Goal: Information Seeking & Learning: Learn about a topic

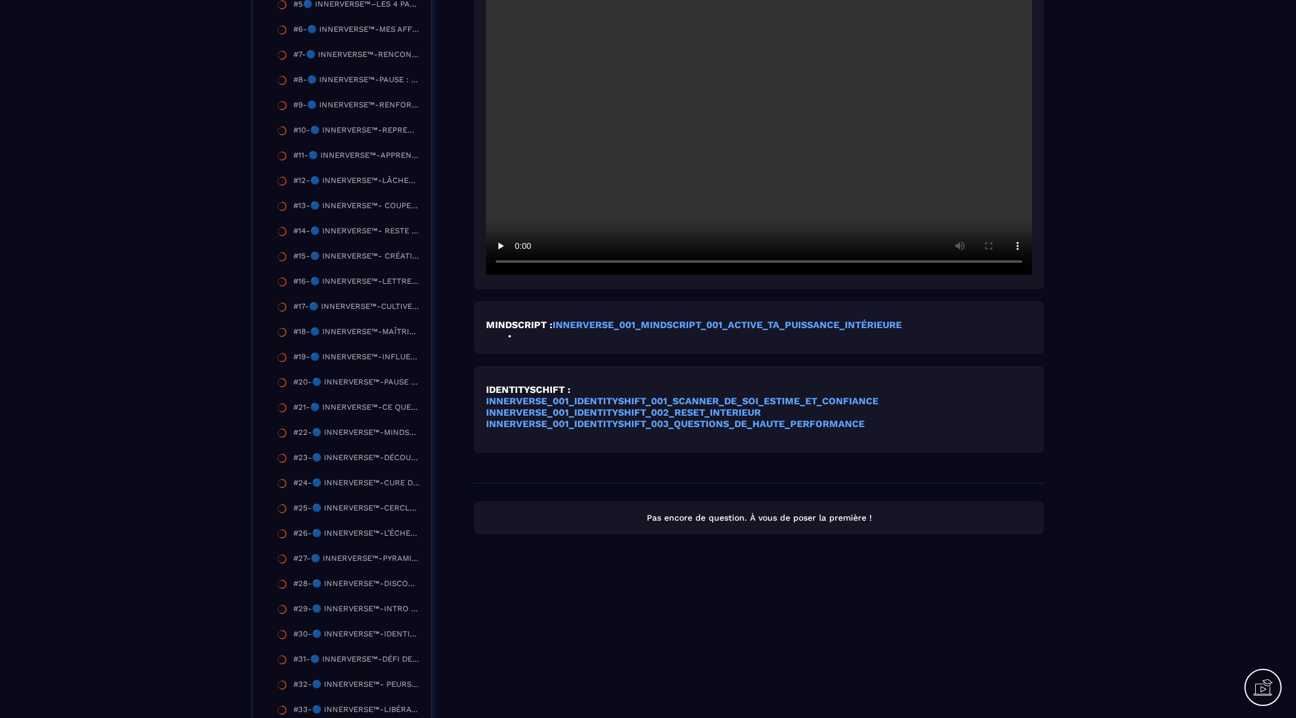
scroll to position [472, 0]
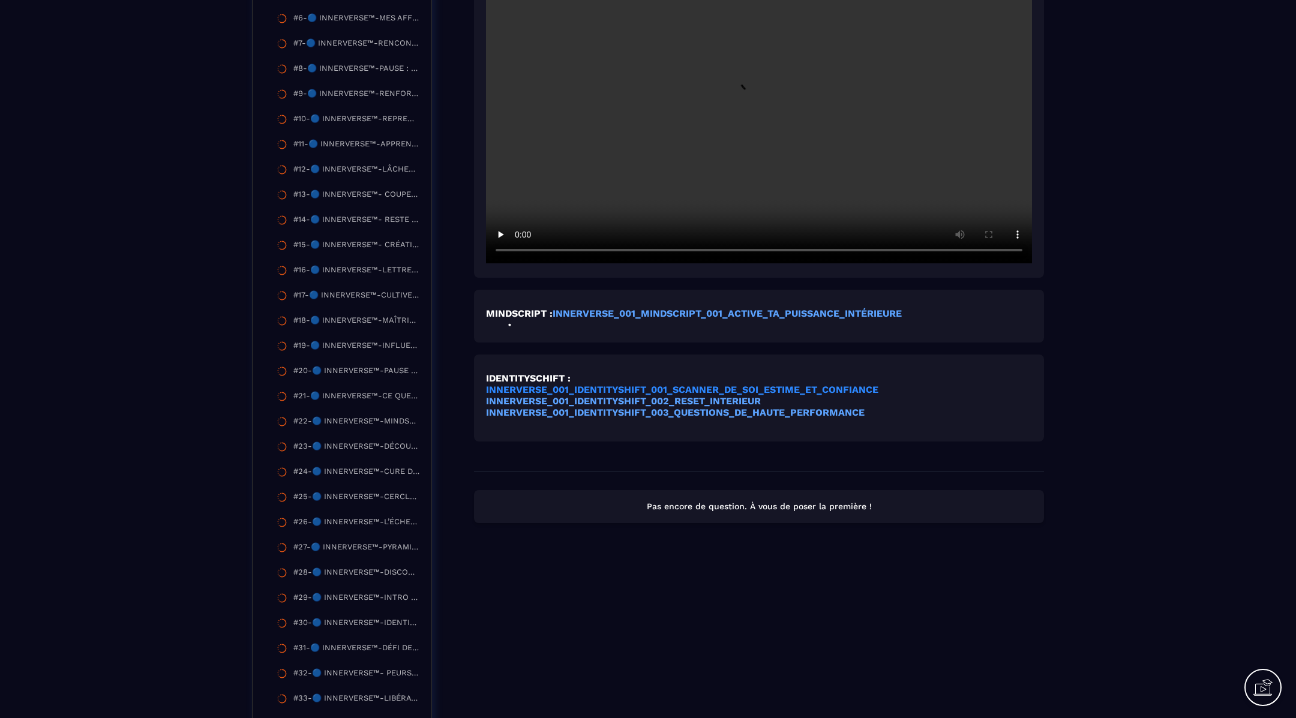
click at [647, 390] on strong "INNERVERSE_001_IDENTITYSHIFT_001_SCANNER_DE_SOI_ESTIME_ET_CONFIANCE" at bounding box center [682, 389] width 392 height 11
click at [680, 314] on strong "INNERVERSE_001_MINDSCRIPT_001_ACTIVE_TA_PUISSANCE_INTÉRIEURE" at bounding box center [727, 313] width 349 height 11
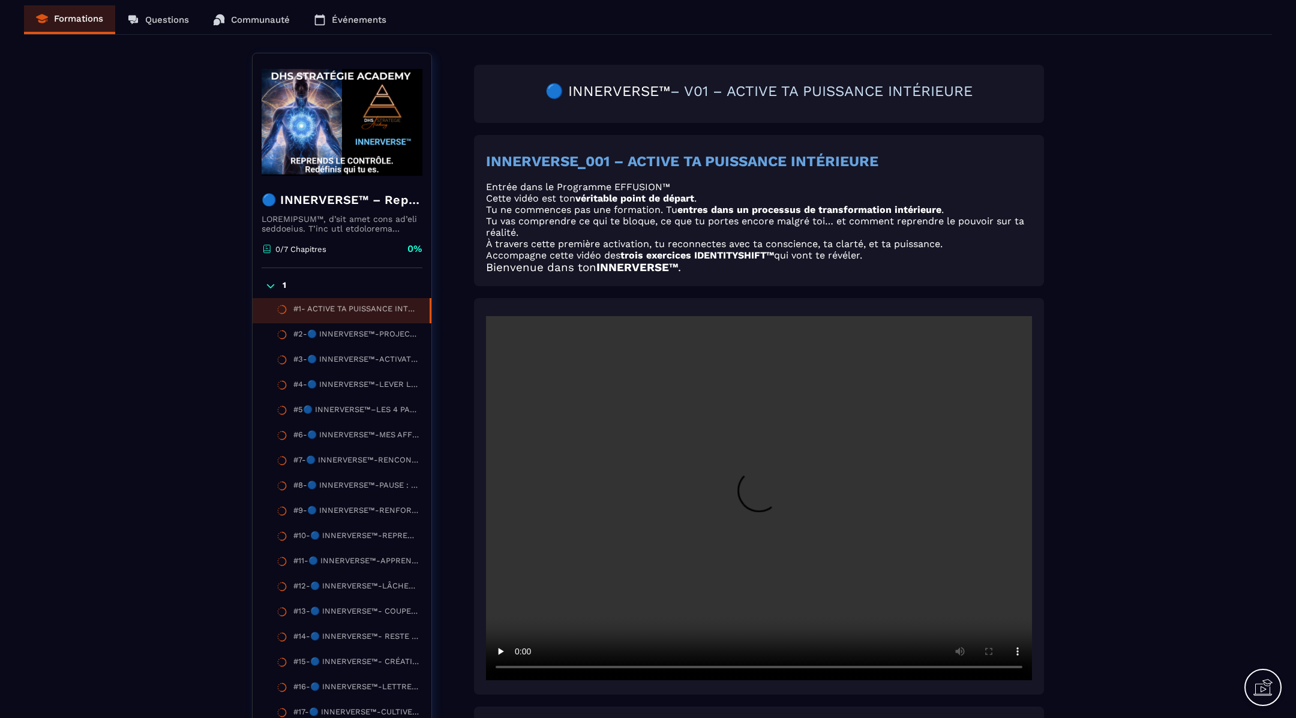
scroll to position [0, 0]
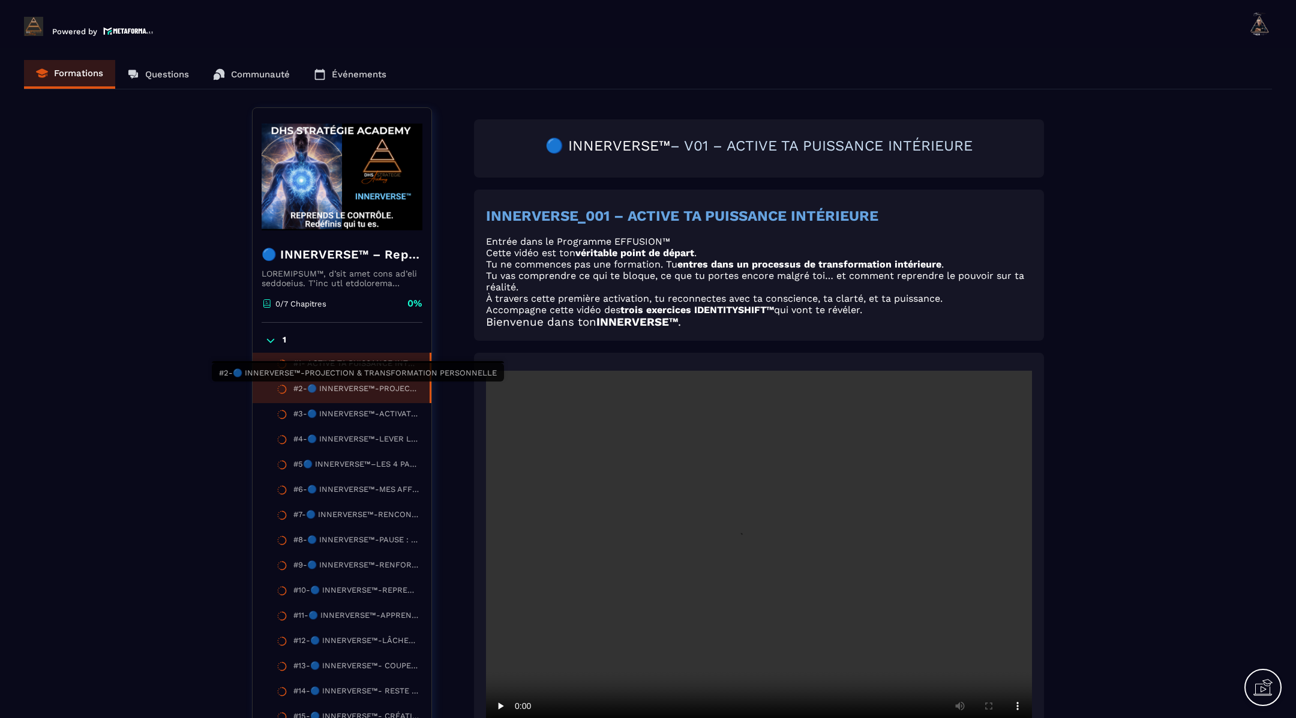
click at [330, 389] on div "#2-🔵 INNERVERSE™-PROJECTION & TRANSFORMATION PERSONNELLE" at bounding box center [355, 390] width 124 height 13
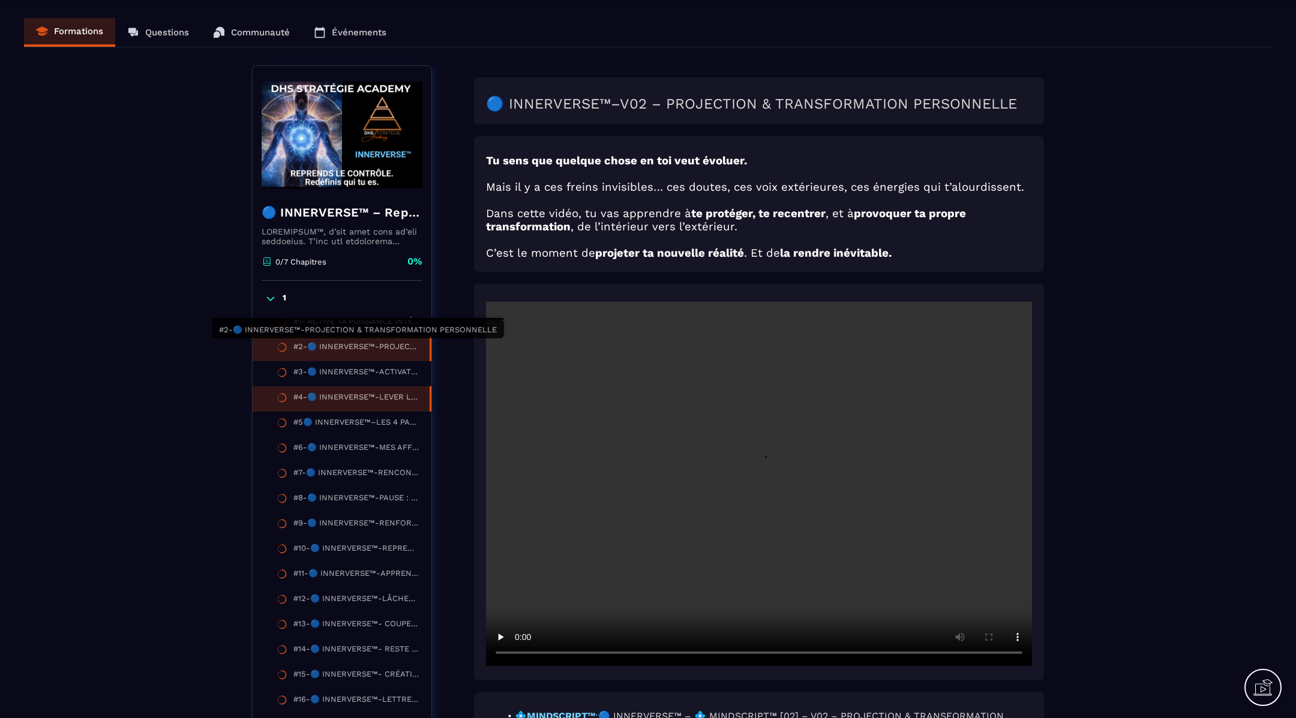
scroll to position [43, 0]
click at [656, 445] on video at bounding box center [759, 483] width 546 height 364
